Goal: Navigation & Orientation: Find specific page/section

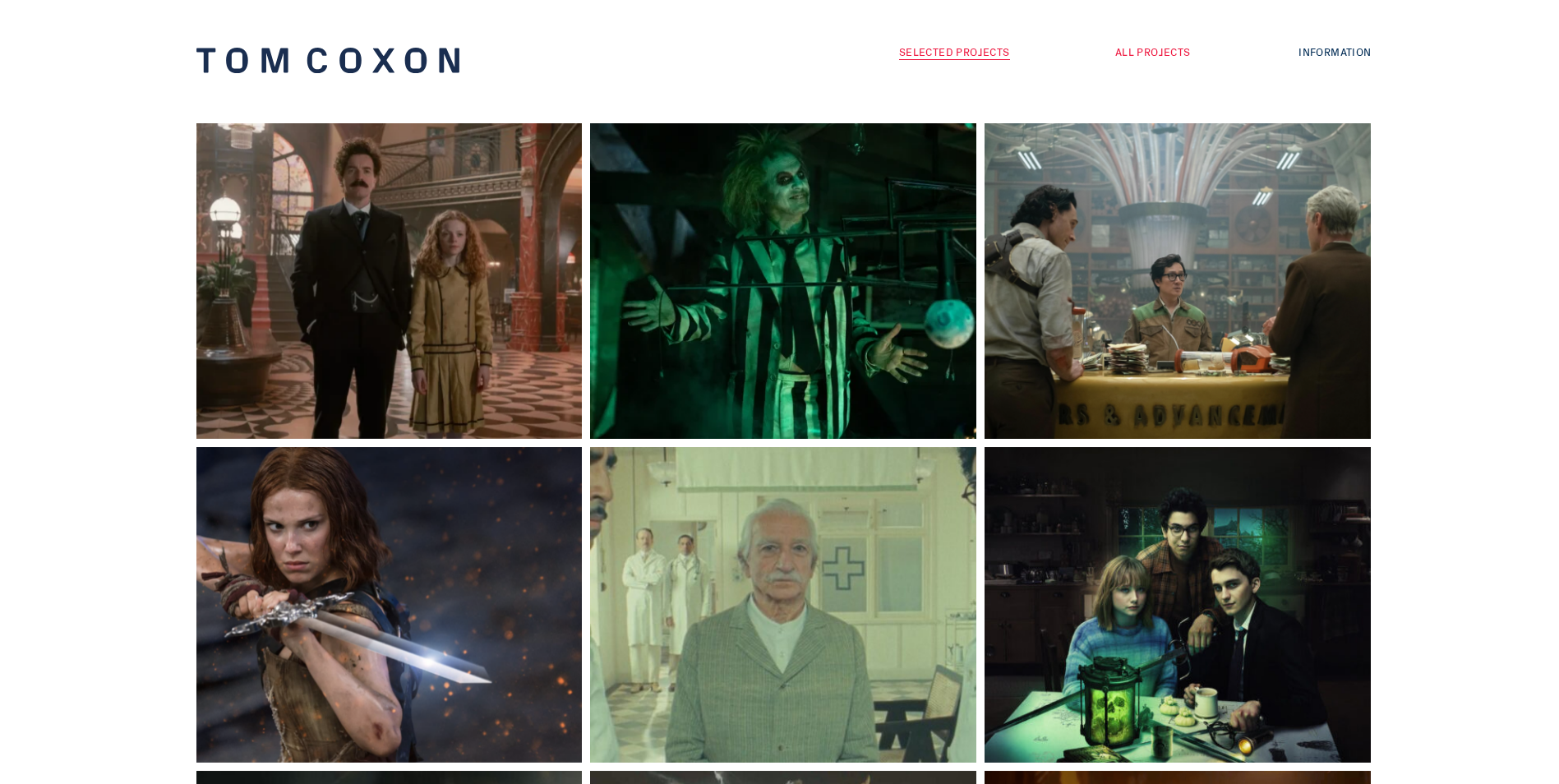
click at [1146, 52] on link "All Projects" at bounding box center [1153, 51] width 75 height 16
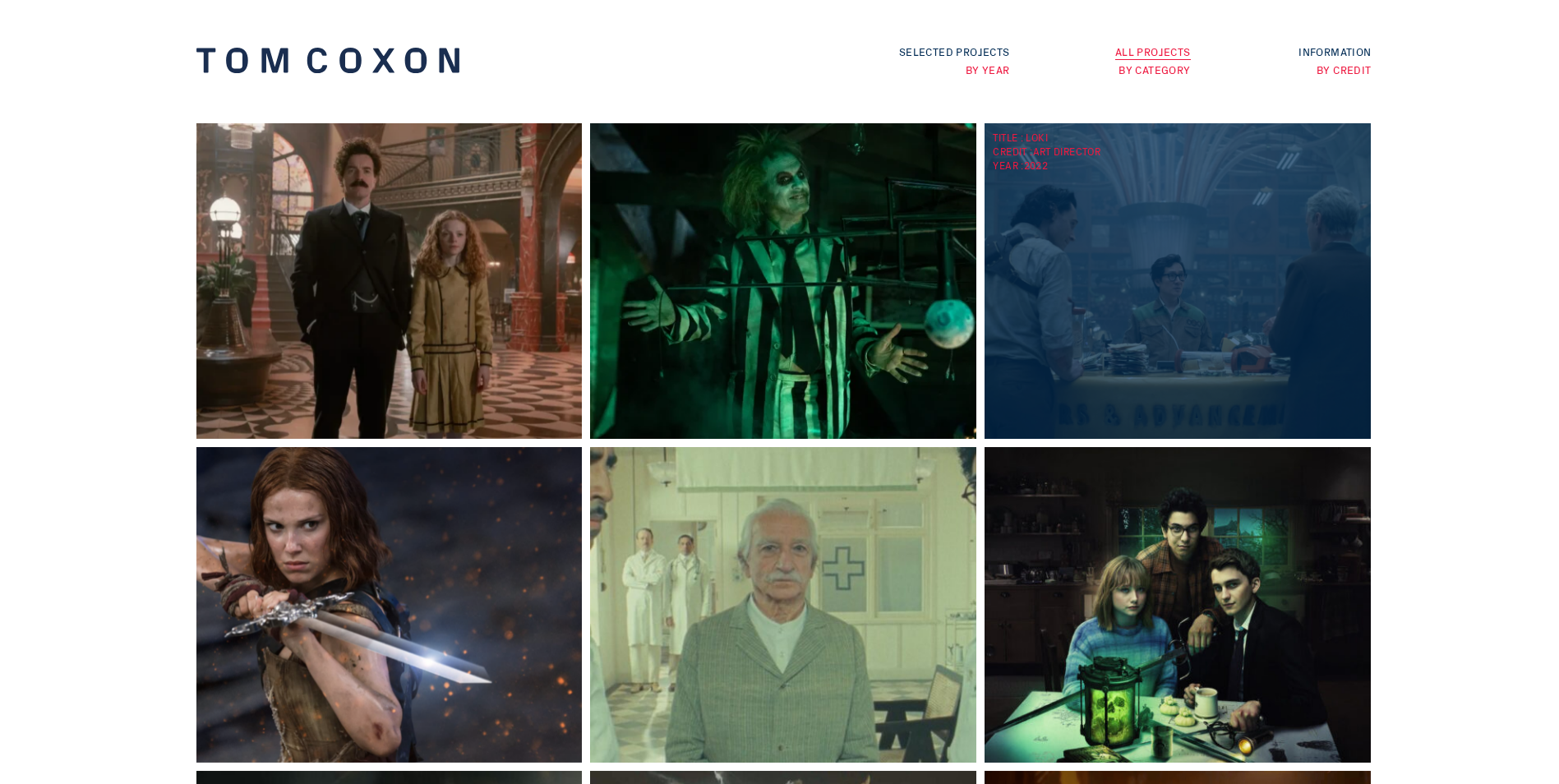
click at [1194, 300] on div "TITLE : Loki CREDIT : Art Director YEAR : 2022" at bounding box center [1182, 281] width 395 height 315
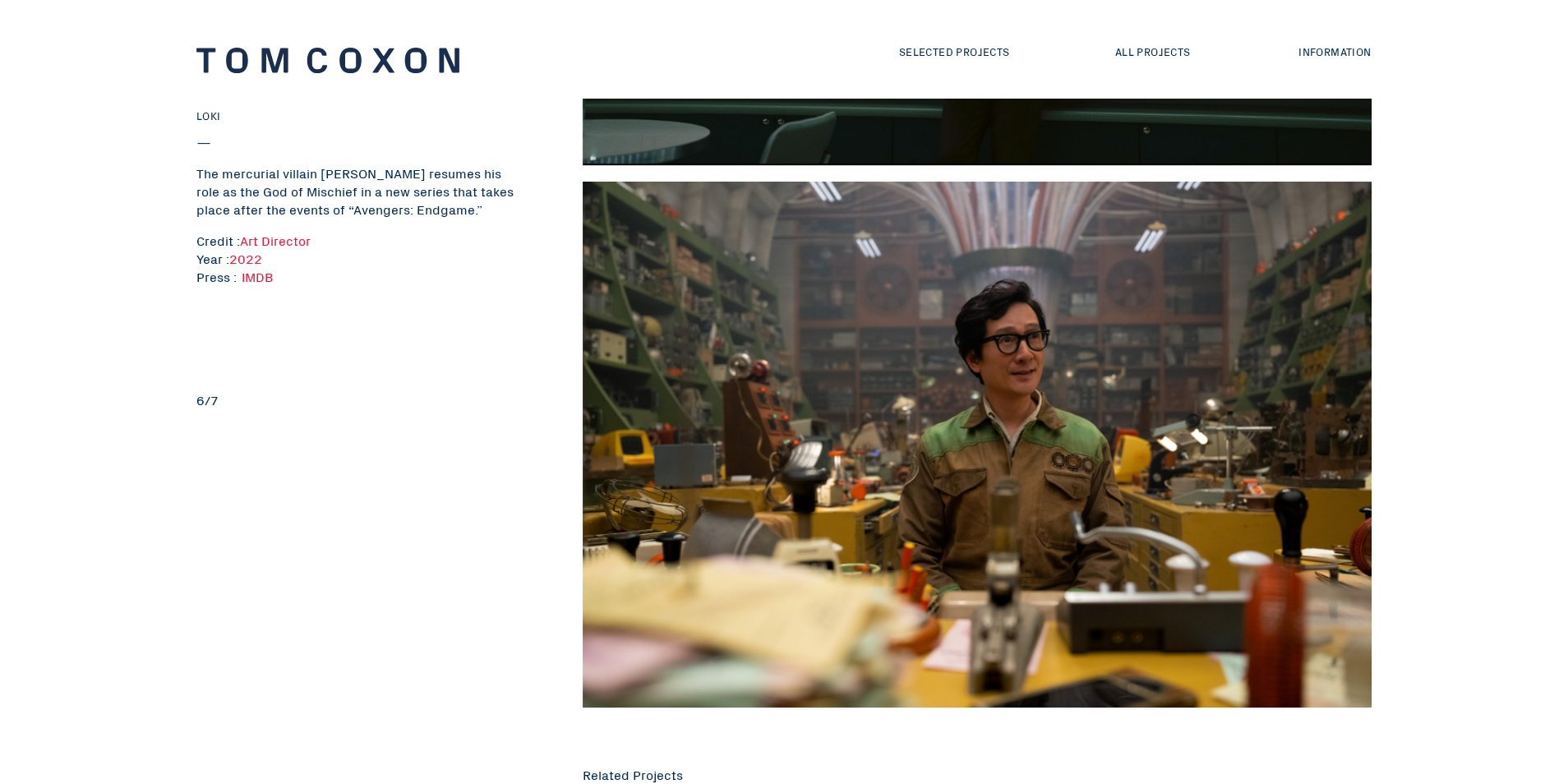
scroll to position [2838, 0]
